Goal: Task Accomplishment & Management: Manage account settings

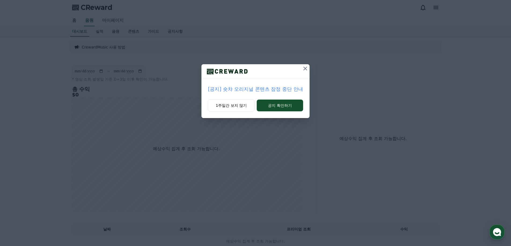
click at [306, 67] on icon at bounding box center [305, 68] width 6 height 6
click at [305, 68] on icon at bounding box center [305, 69] width 4 height 4
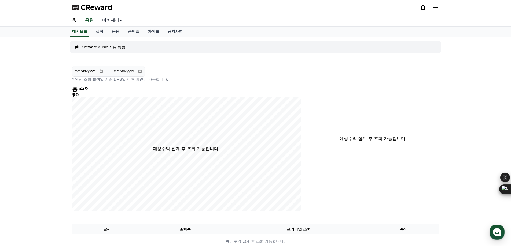
click at [111, 19] on link "마이페이지" at bounding box center [113, 20] width 30 height 11
select select "**********"
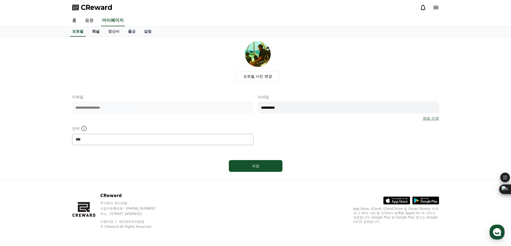
click at [98, 32] on link "채널" at bounding box center [96, 32] width 16 height 10
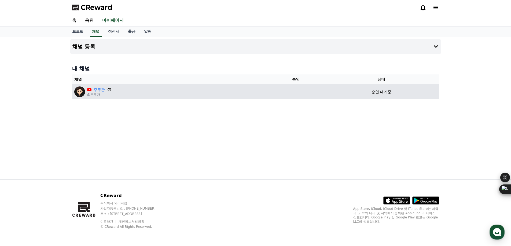
click at [110, 90] on icon at bounding box center [109, 89] width 5 height 5
